Goal: Information Seeking & Learning: Learn about a topic

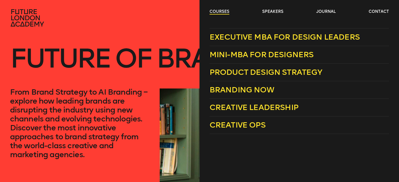
click at [219, 13] on link "courses" at bounding box center [220, 12] width 20 height 6
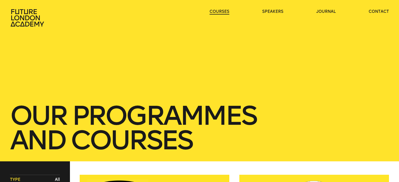
click at [219, 11] on link "courses" at bounding box center [220, 12] width 20 height 6
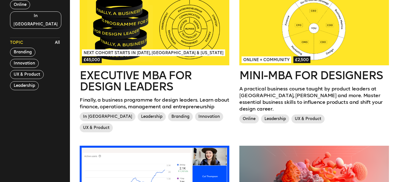
scroll to position [150, 0]
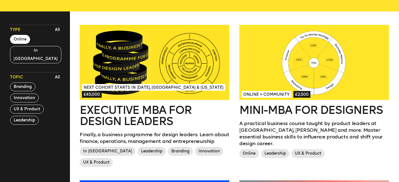
click at [25, 42] on button "Online" at bounding box center [20, 39] width 20 height 9
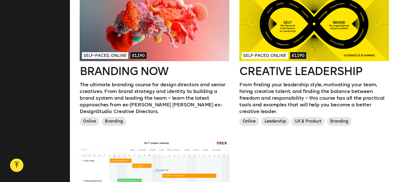
scroll to position [341, 0]
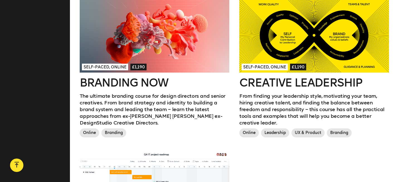
click at [156, 83] on h2 "Branding Now" at bounding box center [155, 82] width 150 height 11
